Goal: Task Accomplishment & Management: Use online tool/utility

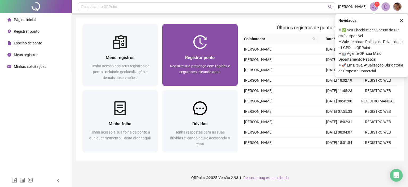
click at [203, 48] on img at bounding box center [200, 42] width 14 height 14
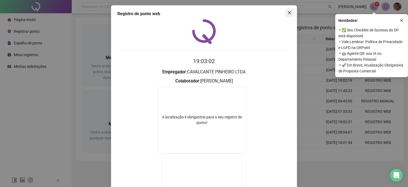
click at [290, 9] on button "Close" at bounding box center [289, 13] width 9 height 9
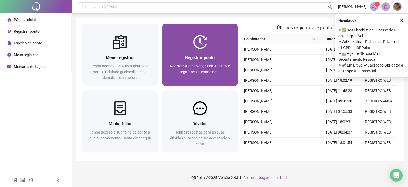
click at [205, 55] on span "Registrar ponto" at bounding box center [199, 57] width 29 height 5
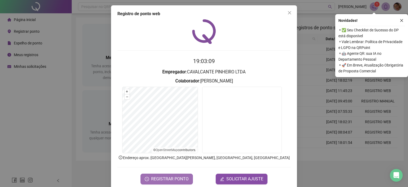
click at [180, 177] on span "REGISTRAR PONTO" at bounding box center [169, 179] width 37 height 6
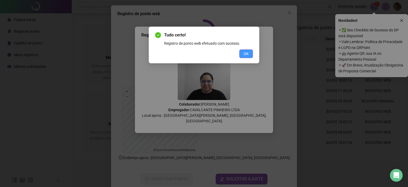
click at [248, 53] on span "OK" at bounding box center [246, 54] width 5 height 6
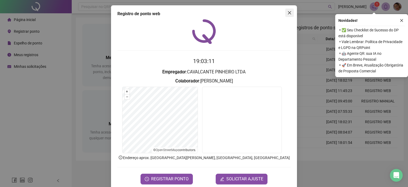
click at [289, 14] on icon "close" at bounding box center [289, 13] width 4 height 4
